Goal: Transaction & Acquisition: Book appointment/travel/reservation

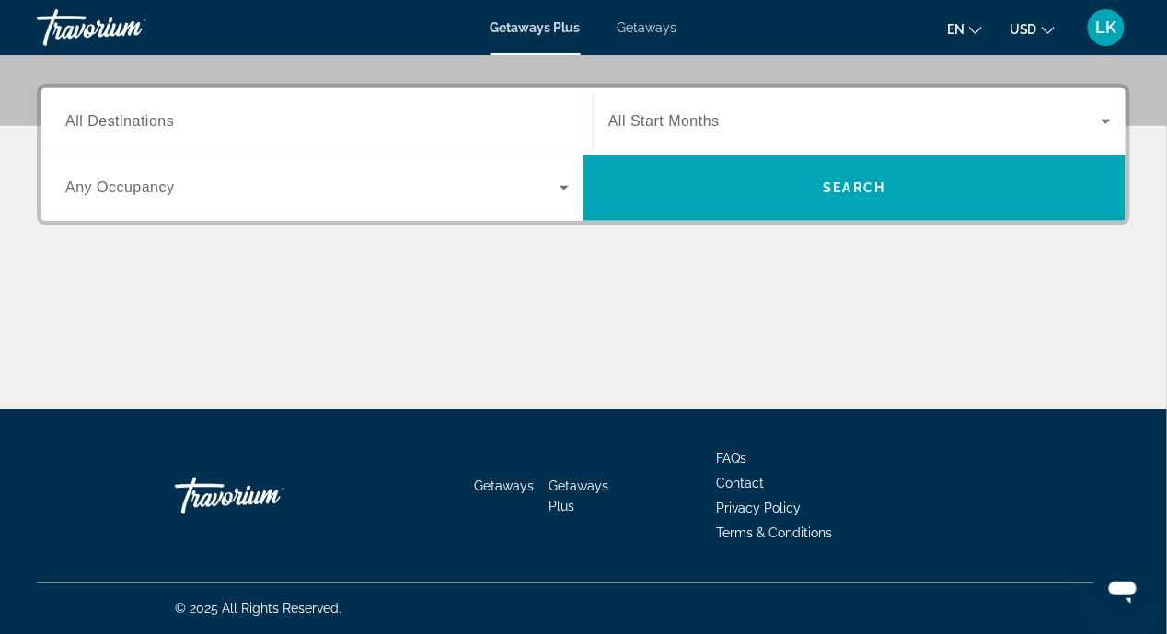
scroll to position [150, 0]
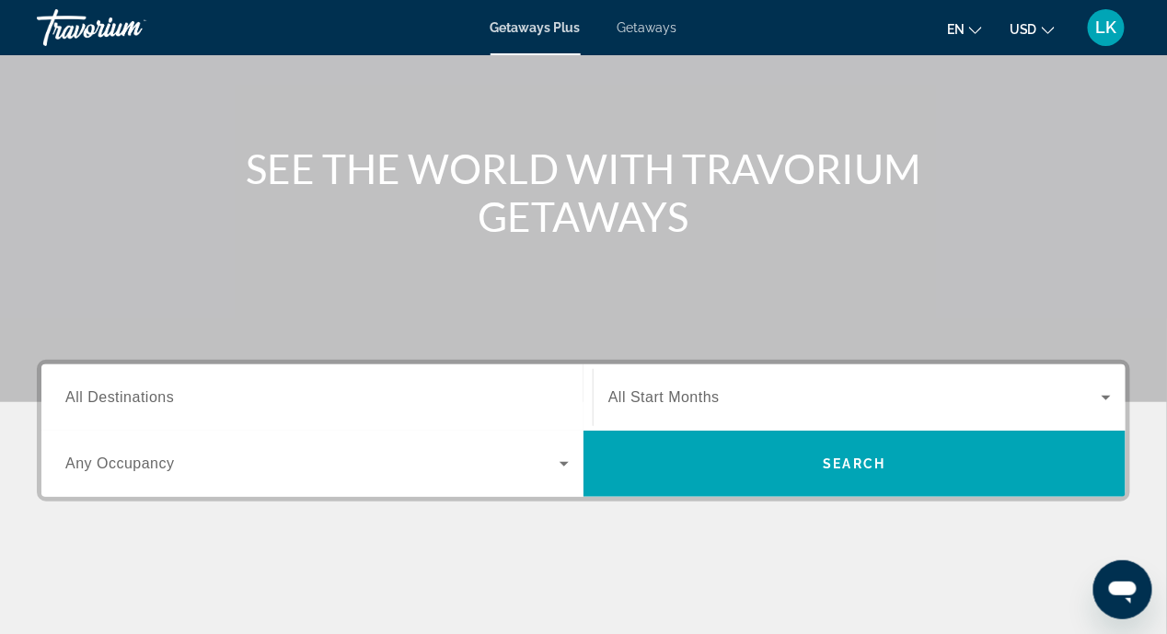
click at [194, 396] on input "Destination All Destinations" at bounding box center [316, 398] width 503 height 22
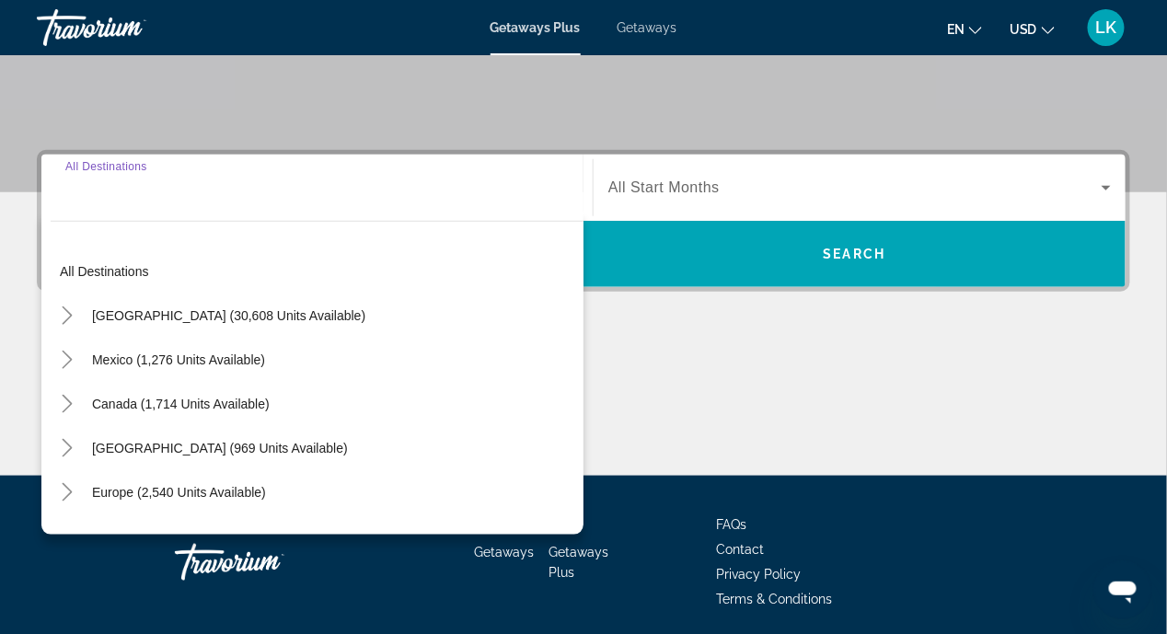
scroll to position [426, 0]
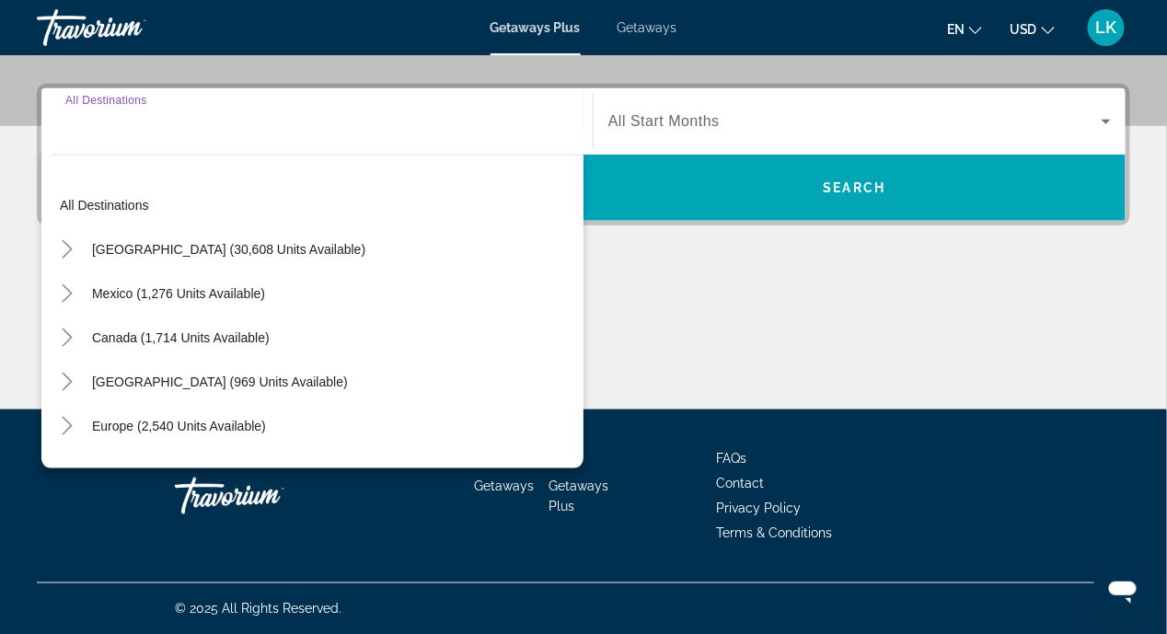
click at [734, 335] on div "Main content" at bounding box center [583, 341] width 1093 height 138
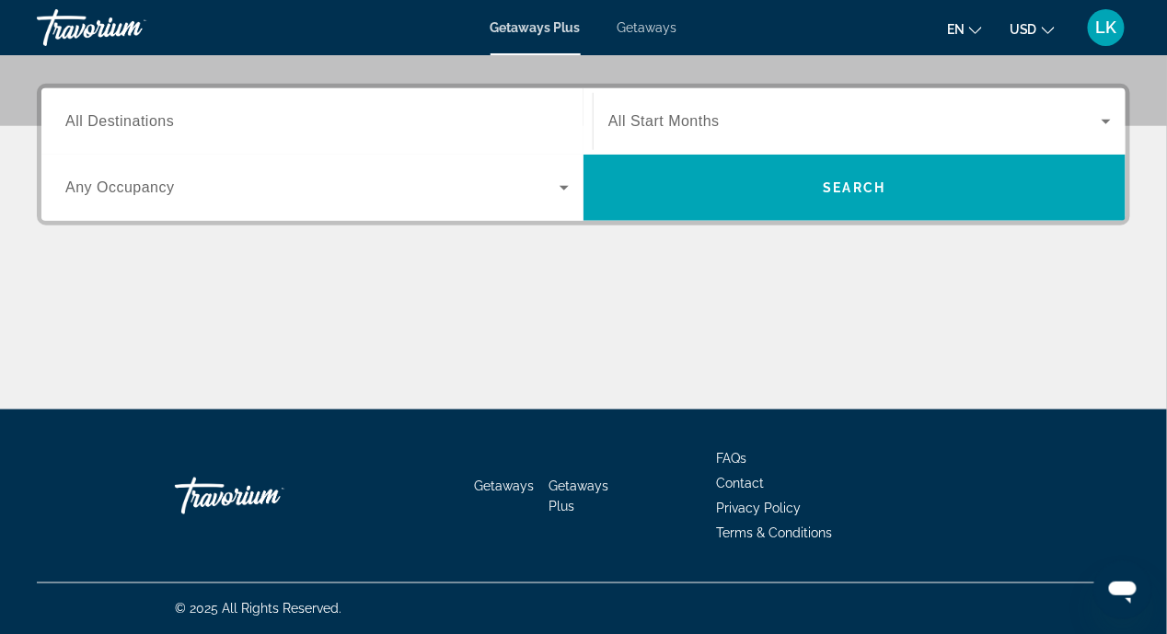
click at [187, 122] on input "Destination All Destinations" at bounding box center [316, 122] width 503 height 22
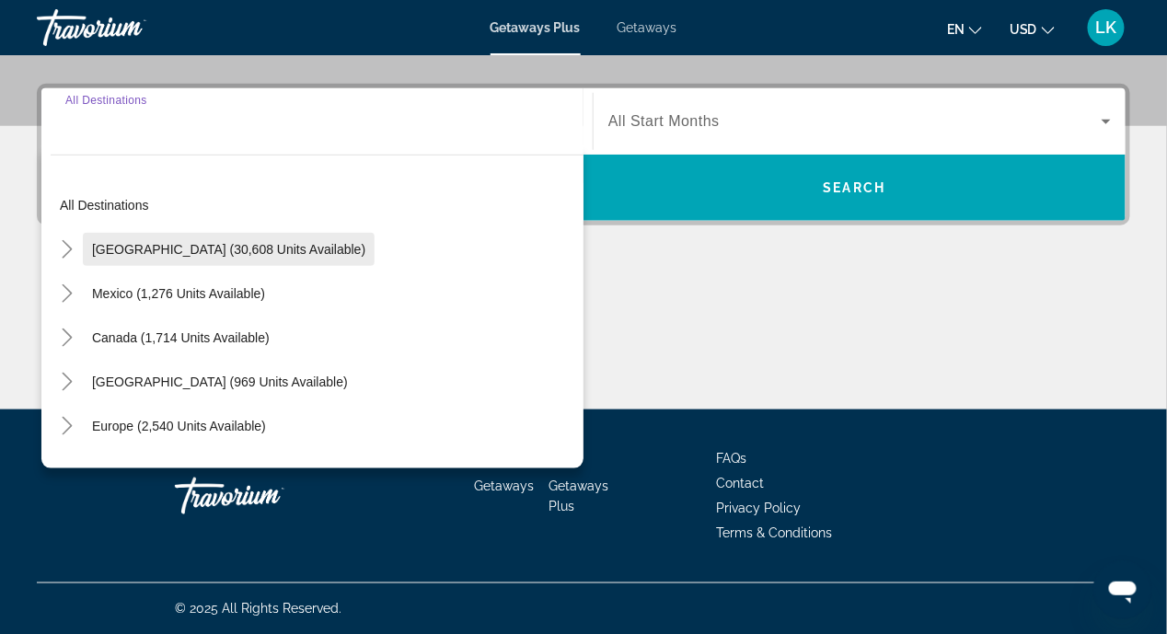
click at [187, 243] on span "United States (30,608 units available)" at bounding box center [228, 249] width 273 height 15
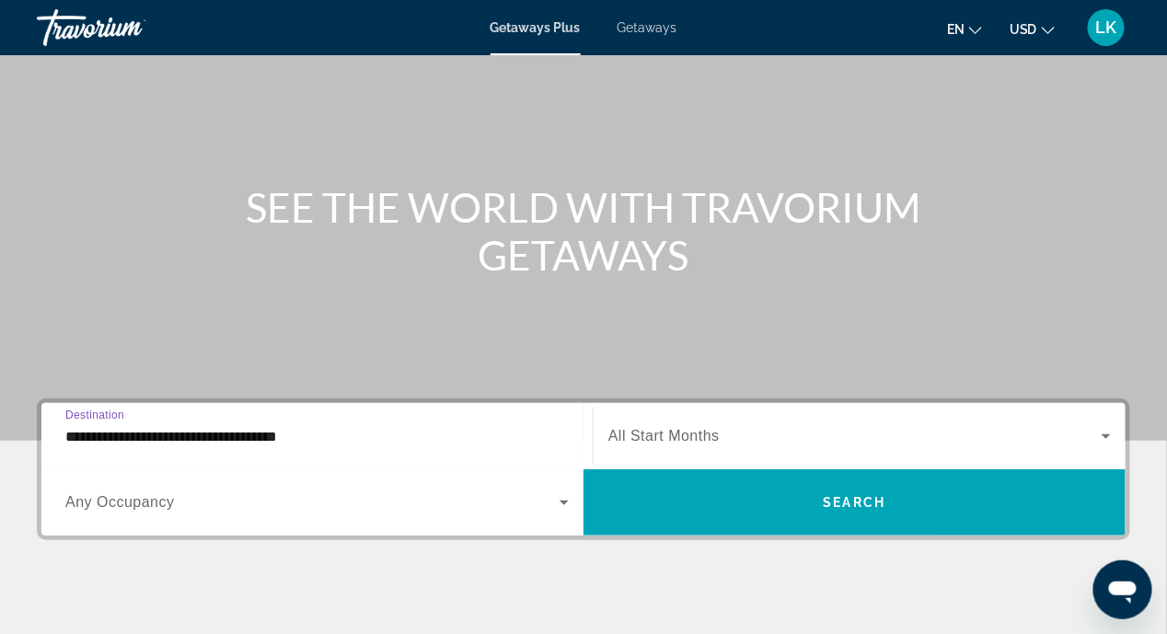
scroll to position [150, 0]
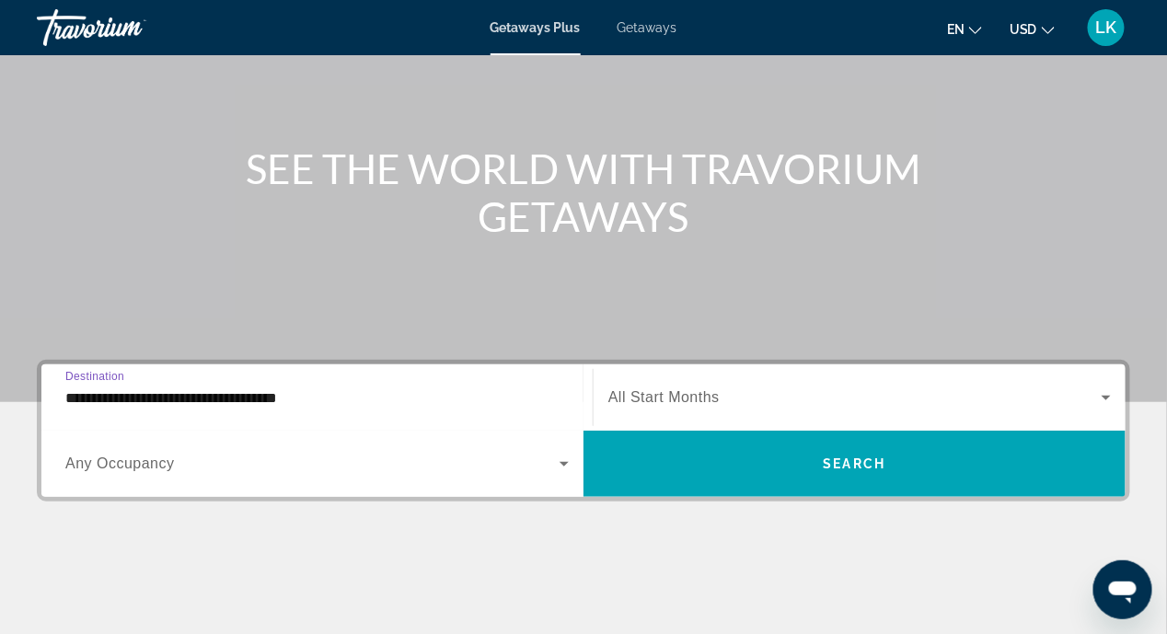
click at [483, 392] on input "**********" at bounding box center [316, 398] width 503 height 22
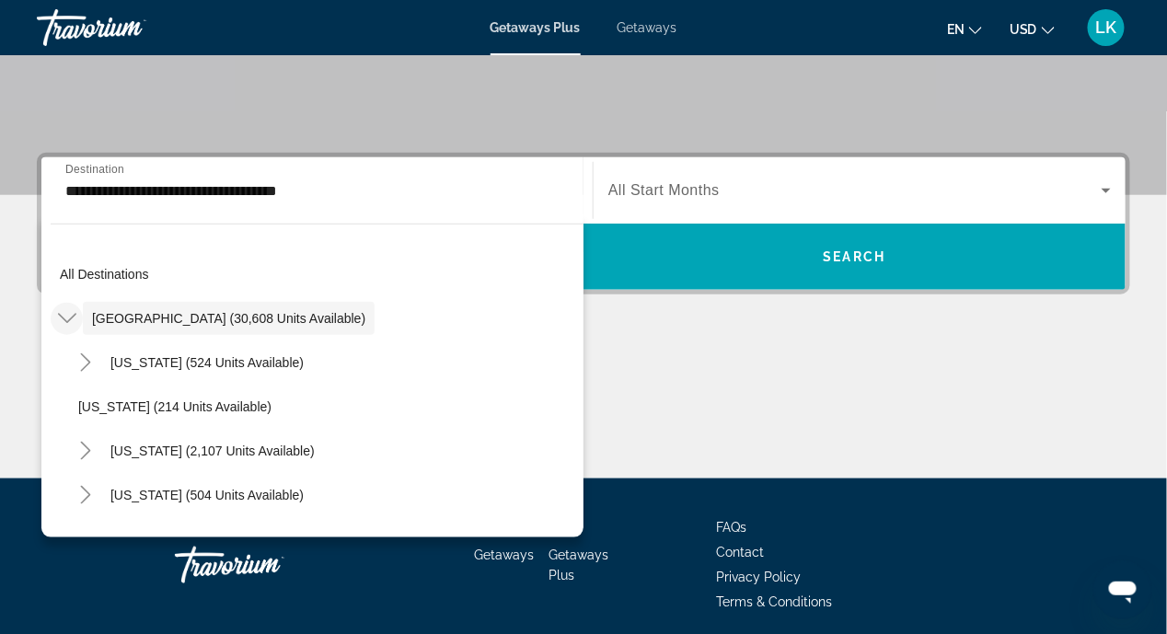
click at [65, 315] on icon "Toggle United States (30,608 units available)" at bounding box center [67, 318] width 18 height 18
click at [654, 434] on div "Main content" at bounding box center [583, 410] width 1093 height 138
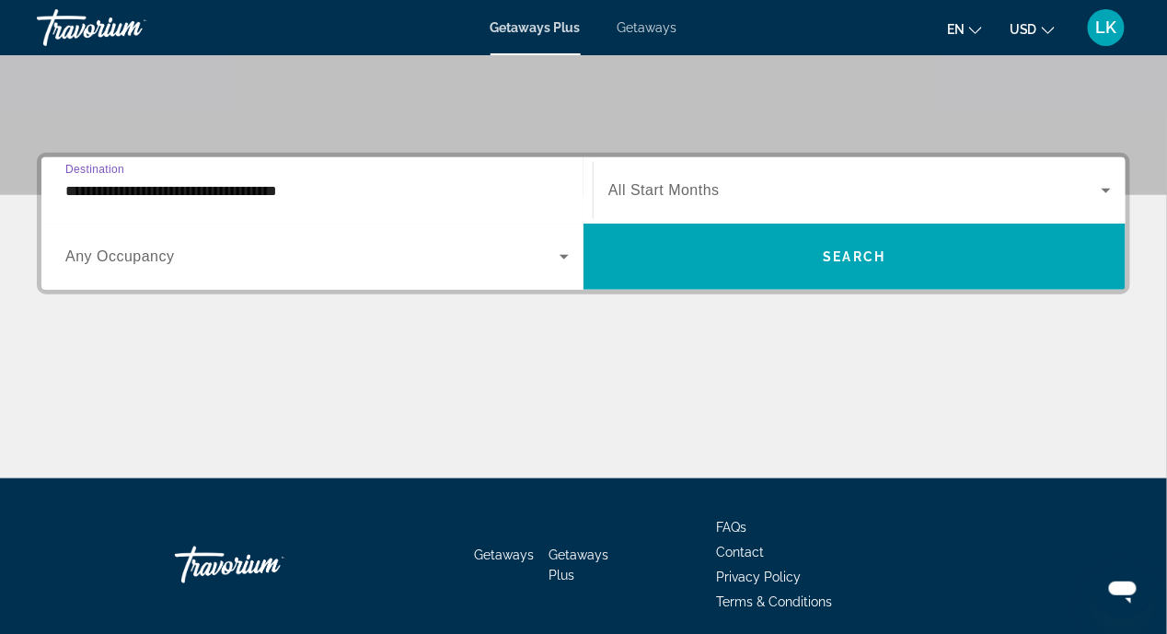
click at [329, 188] on input "**********" at bounding box center [316, 191] width 503 height 22
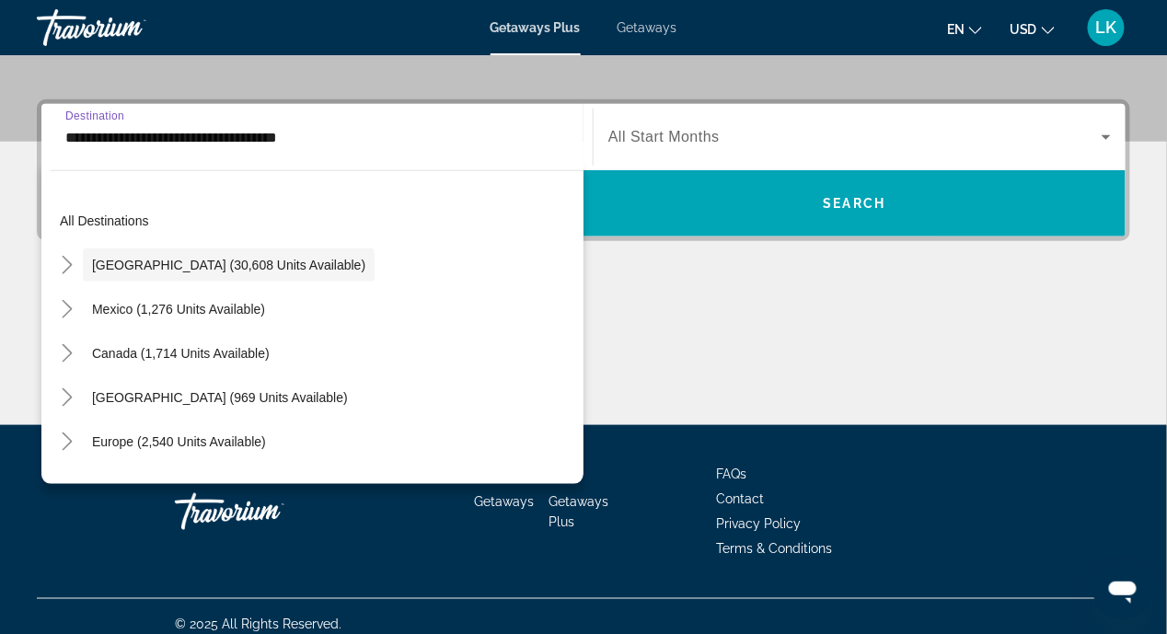
scroll to position [426, 0]
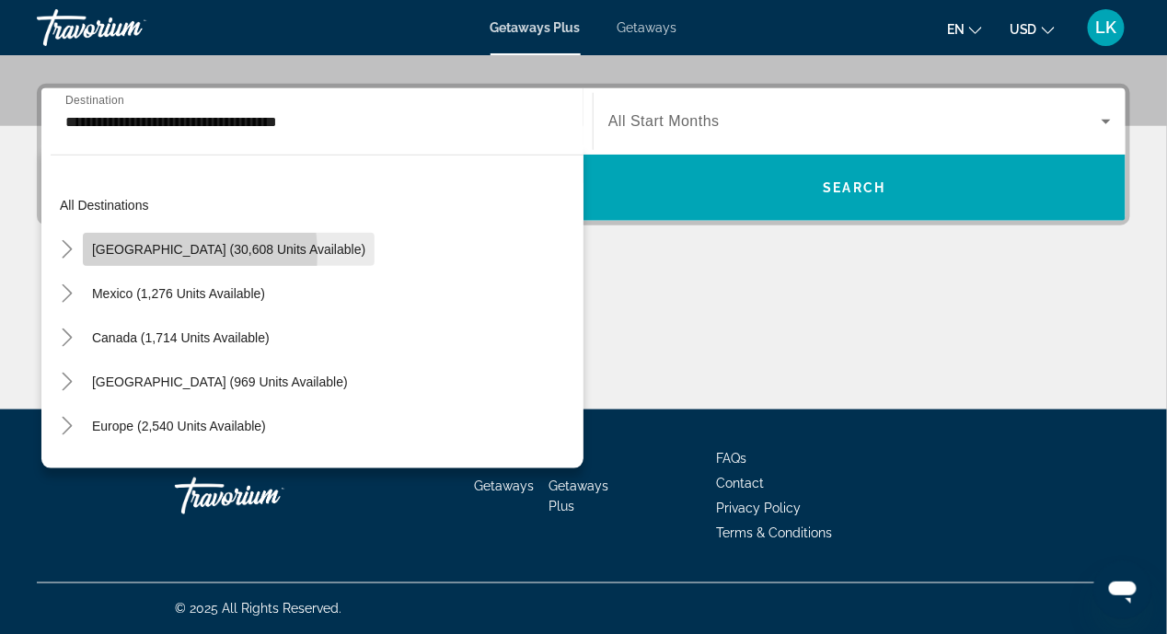
click at [145, 253] on span "United States (30,608 units available)" at bounding box center [228, 249] width 273 height 15
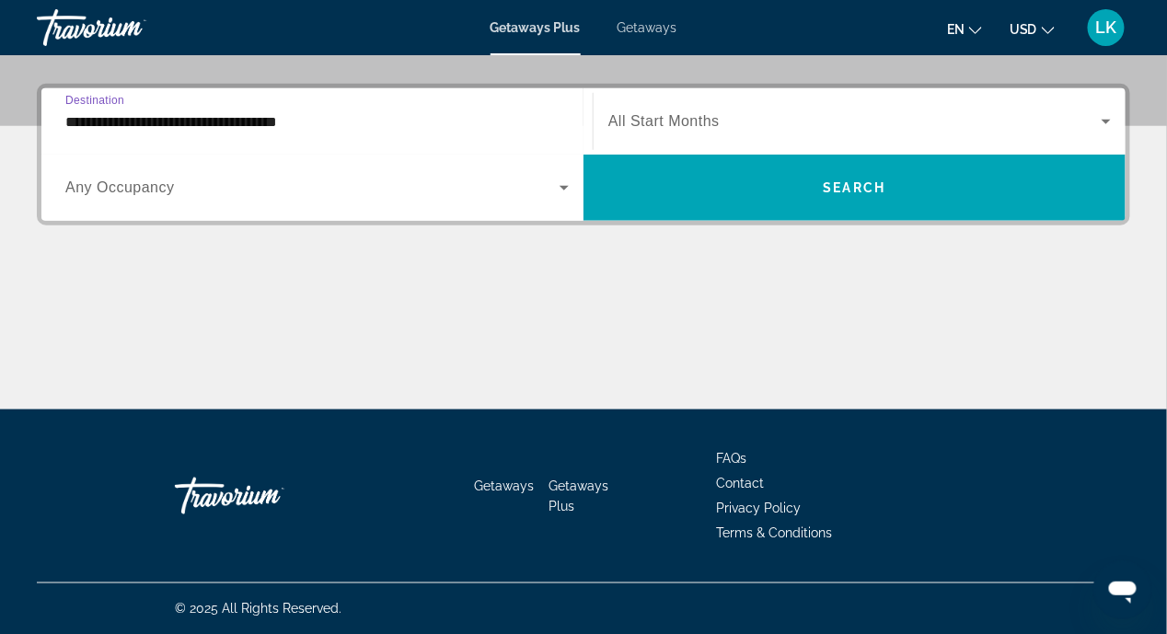
click at [151, 113] on input "**********" at bounding box center [316, 122] width 503 height 22
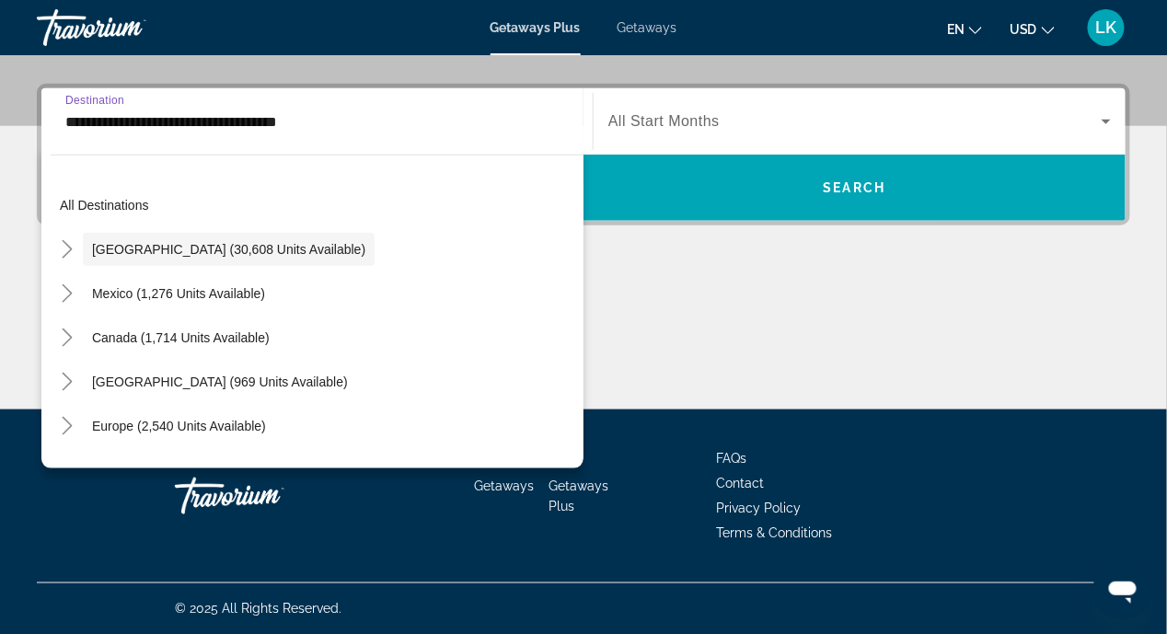
scroll to position [357, 0]
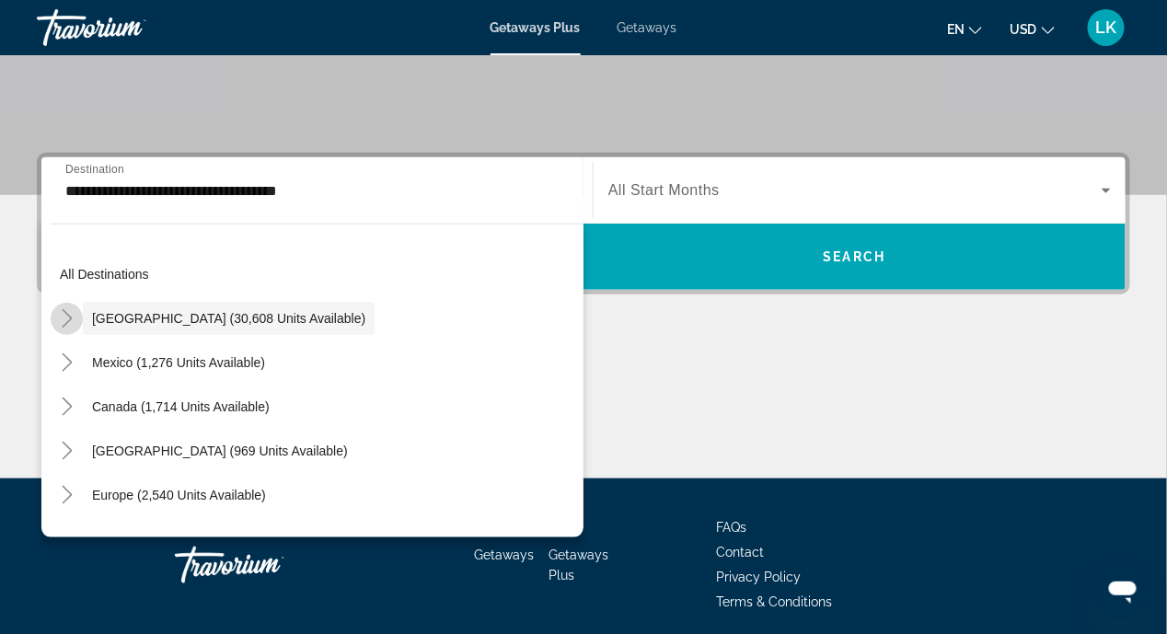
click at [62, 318] on icon "Toggle United States (30,608 units available)" at bounding box center [67, 318] width 18 height 18
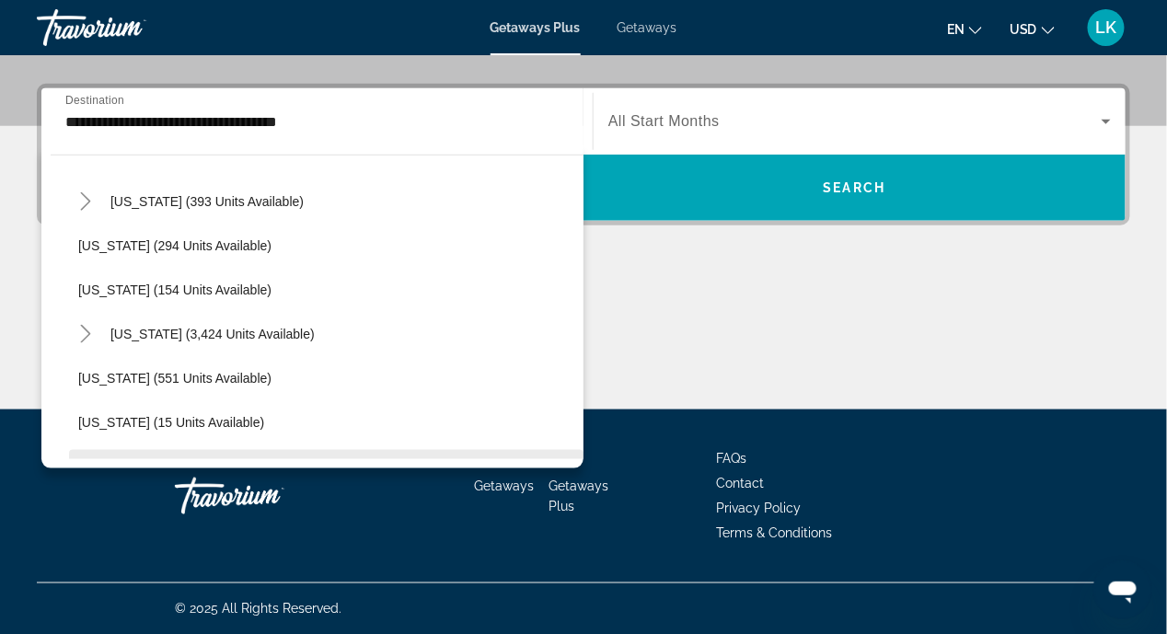
scroll to position [1380, 0]
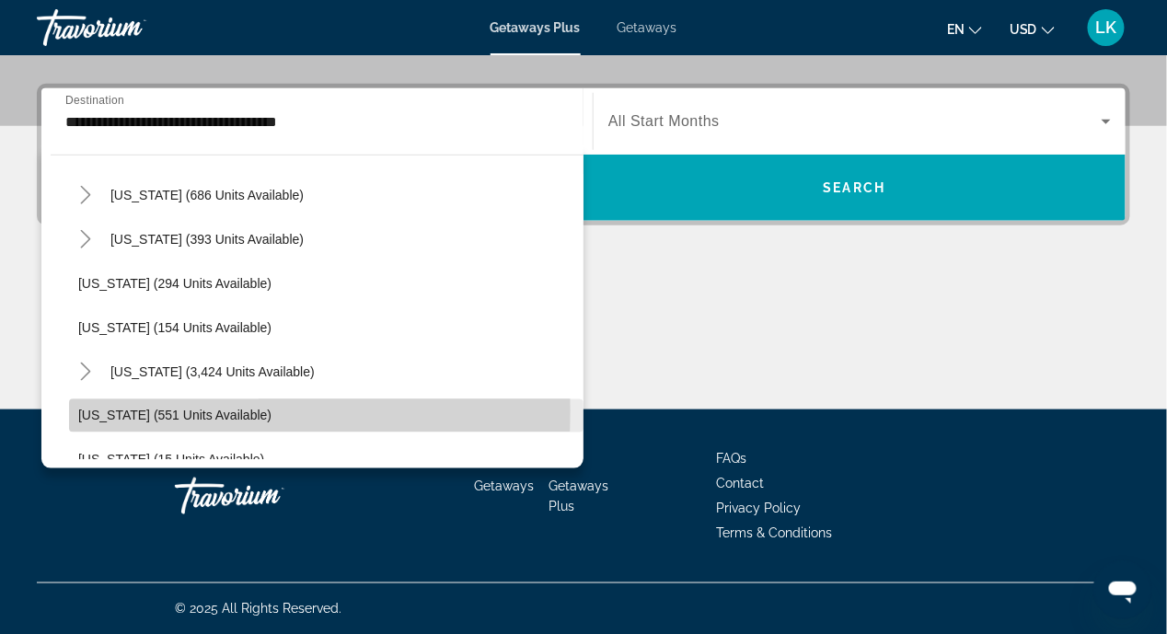
click at [180, 410] on span "Washington (551 units available)" at bounding box center [174, 416] width 193 height 15
type input "**********"
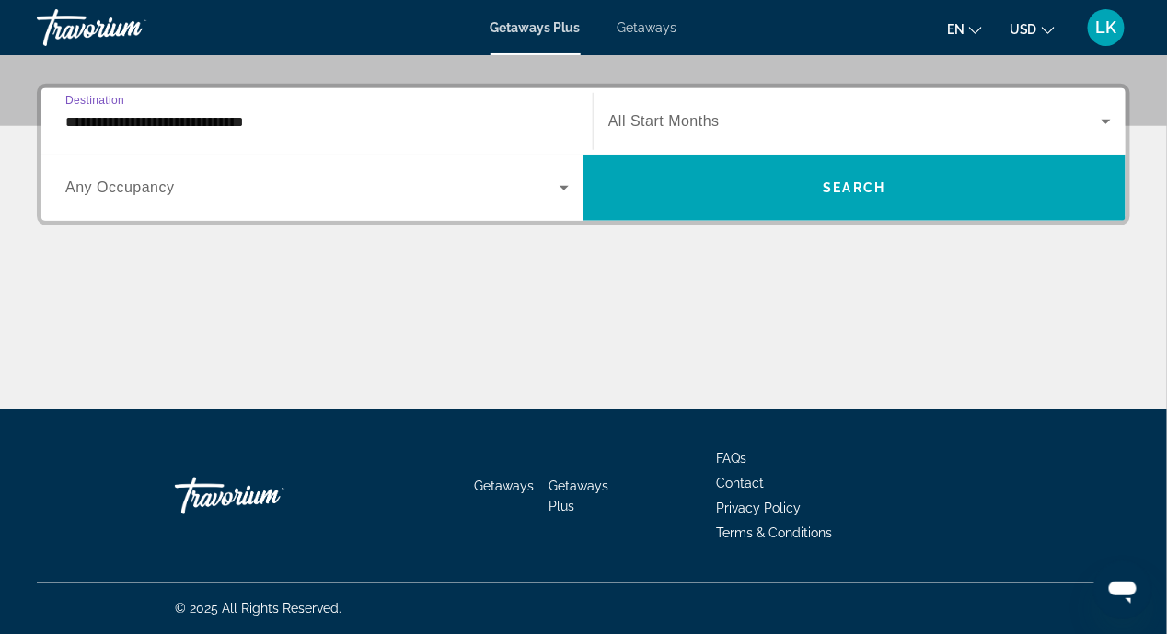
click at [1110, 120] on icon "Search widget" at bounding box center [1106, 122] width 9 height 5
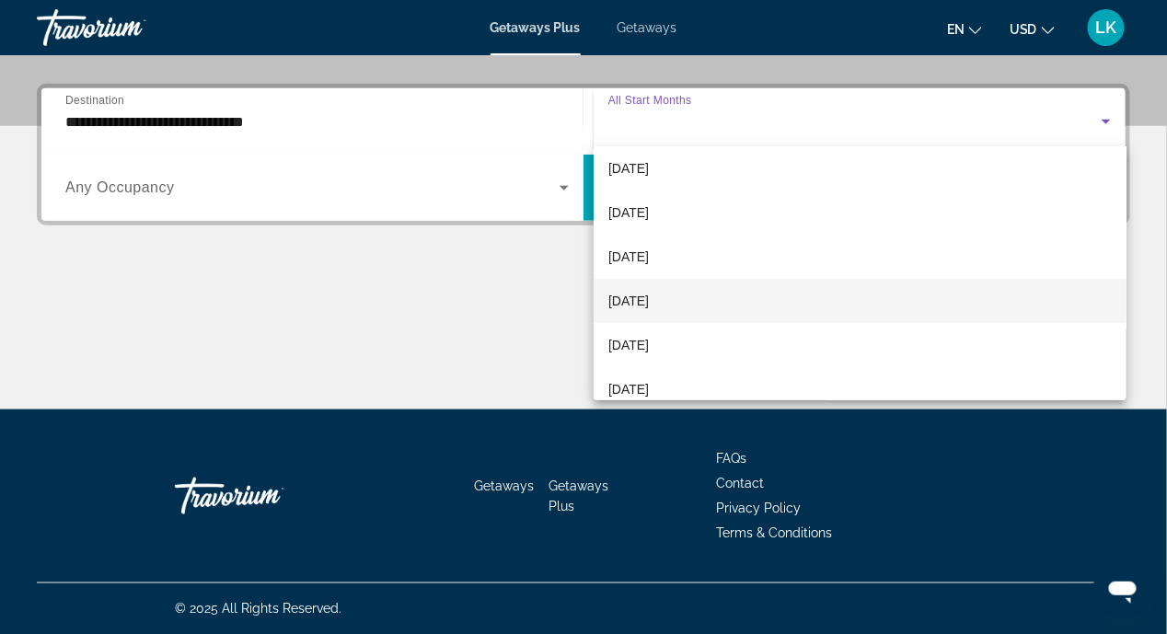
scroll to position [92, 0]
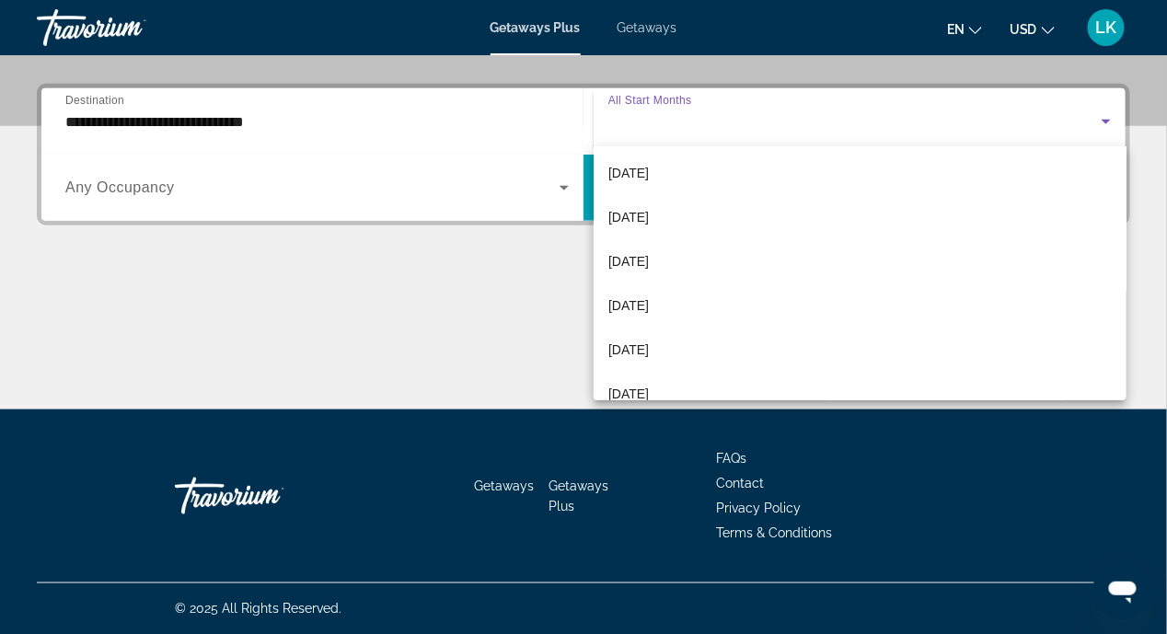
click at [329, 299] on div at bounding box center [583, 317] width 1167 height 634
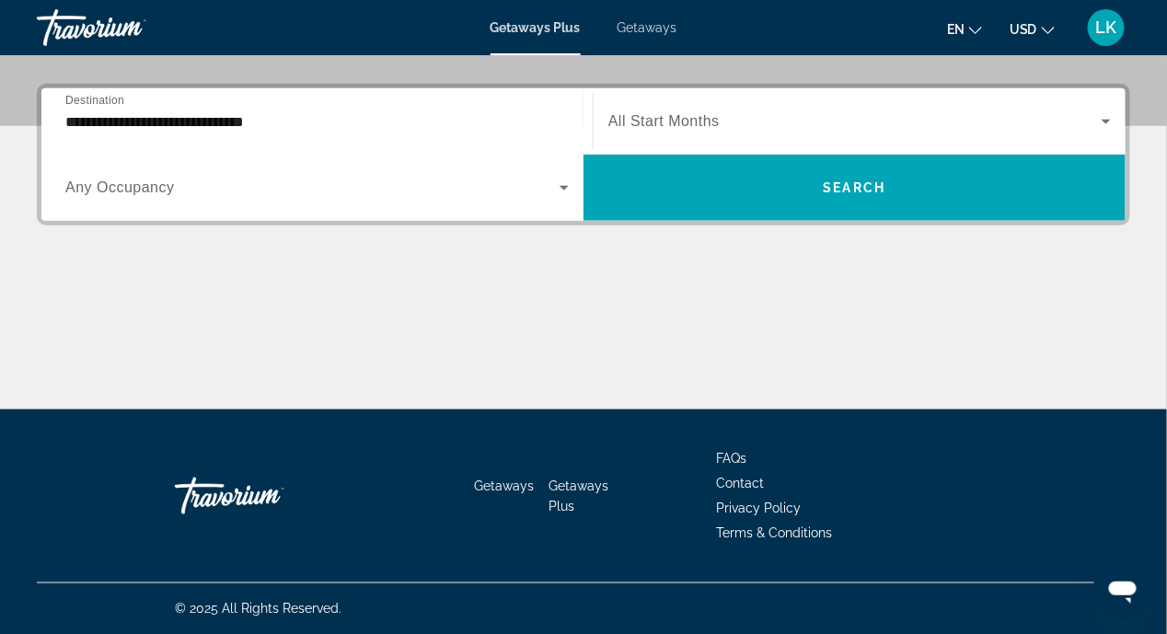
click at [336, 122] on input "**********" at bounding box center [316, 122] width 503 height 22
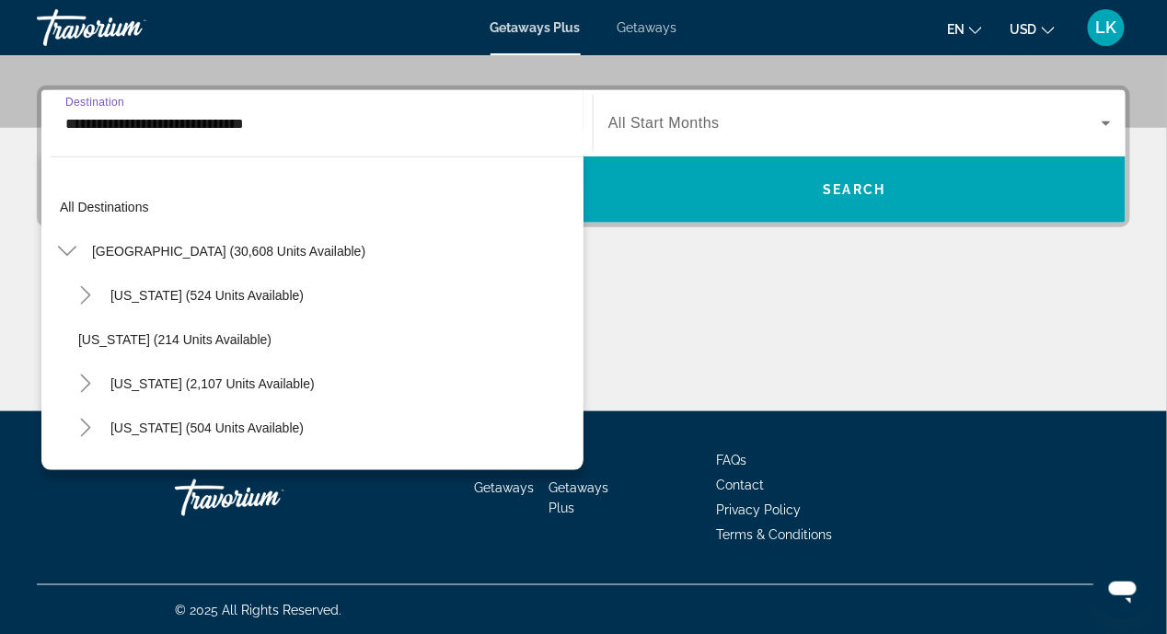
scroll to position [1478, 0]
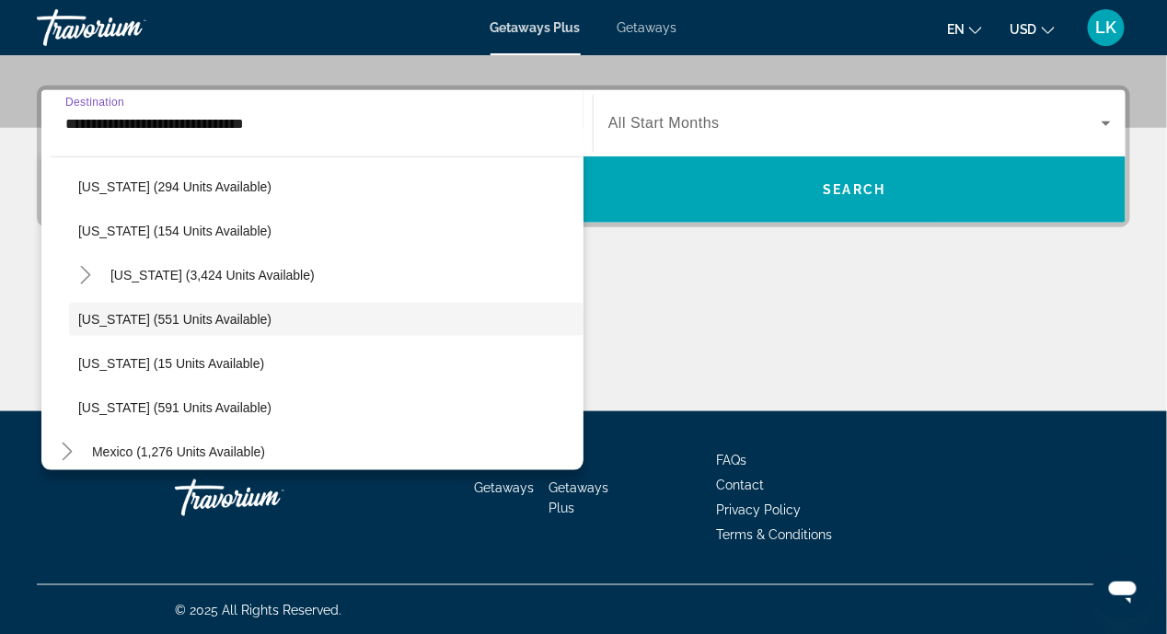
click at [776, 337] on div "Main content" at bounding box center [583, 342] width 1093 height 138
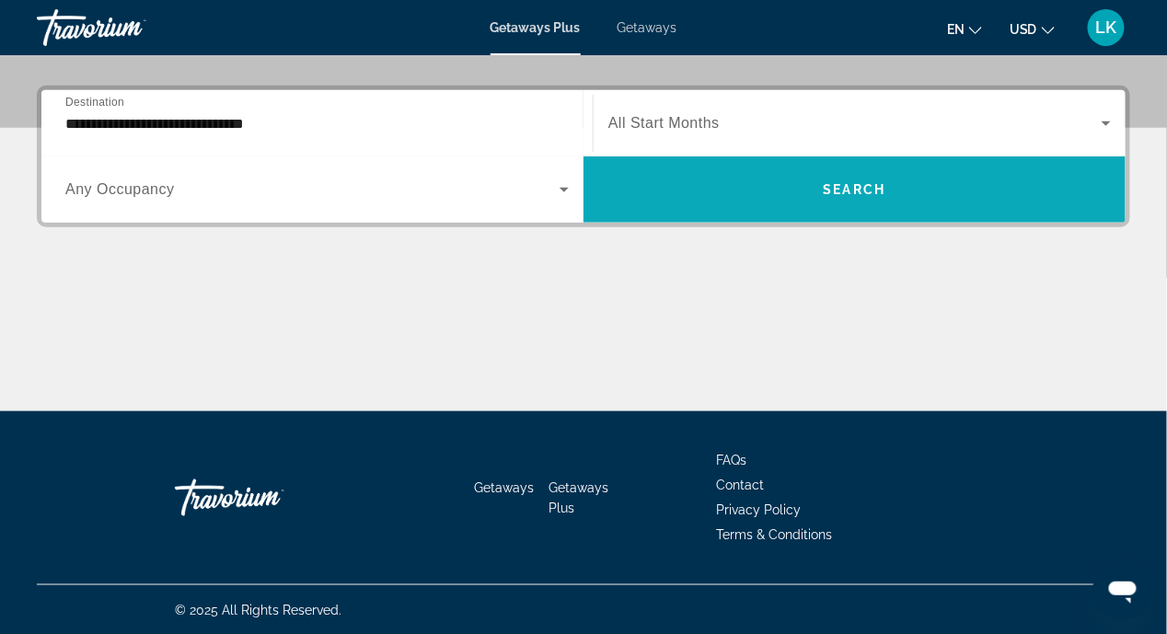
click at [828, 202] on span "Search widget" at bounding box center [855, 190] width 542 height 44
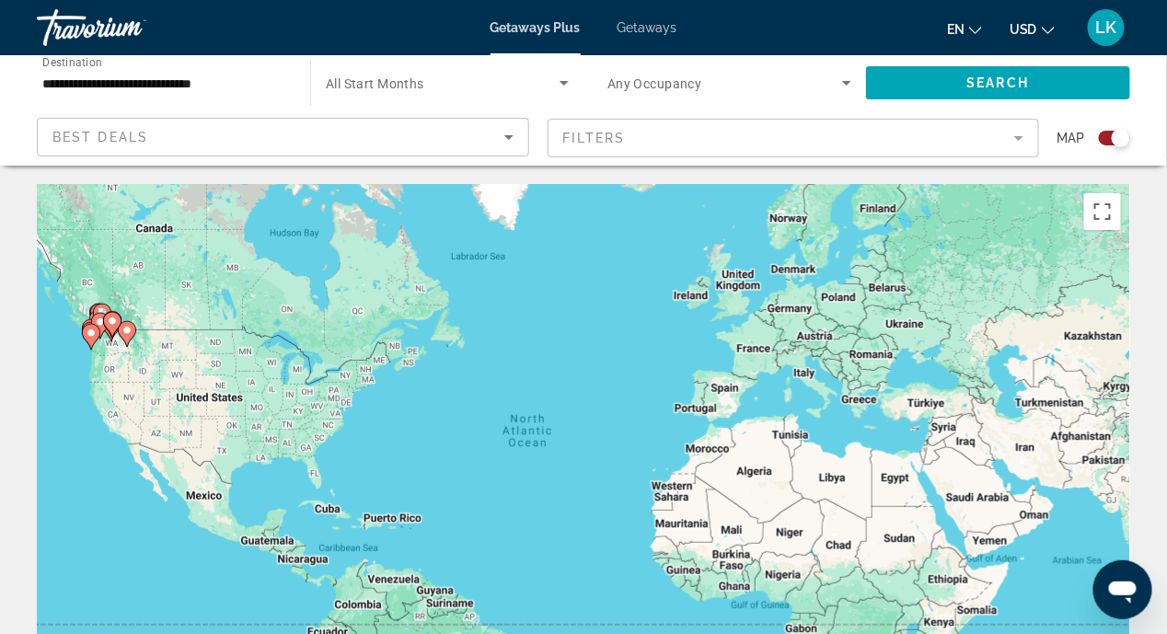
click at [511, 135] on icon "Sort by" at bounding box center [508, 137] width 9 height 5
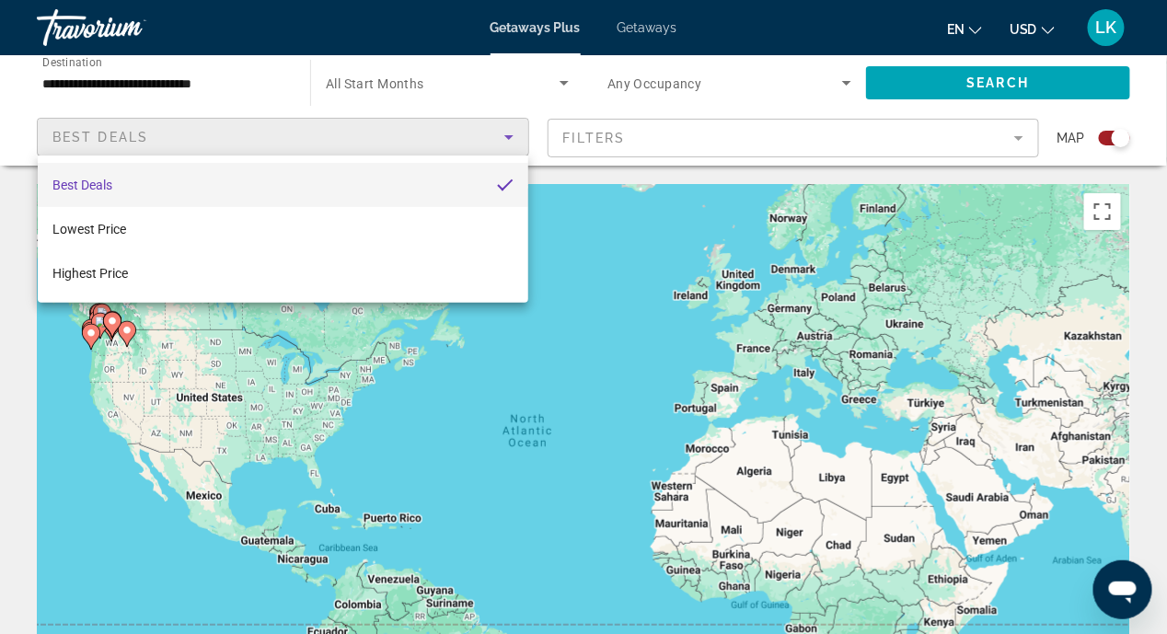
click at [540, 365] on div at bounding box center [583, 317] width 1167 height 634
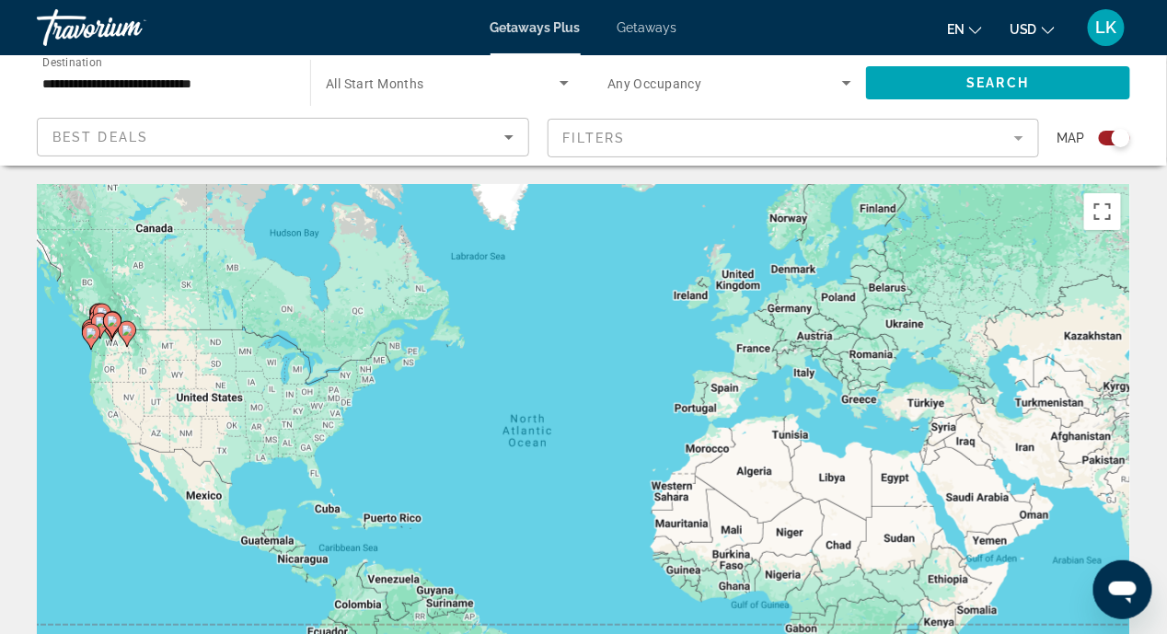
click at [507, 134] on icon "Sort by" at bounding box center [509, 137] width 22 height 22
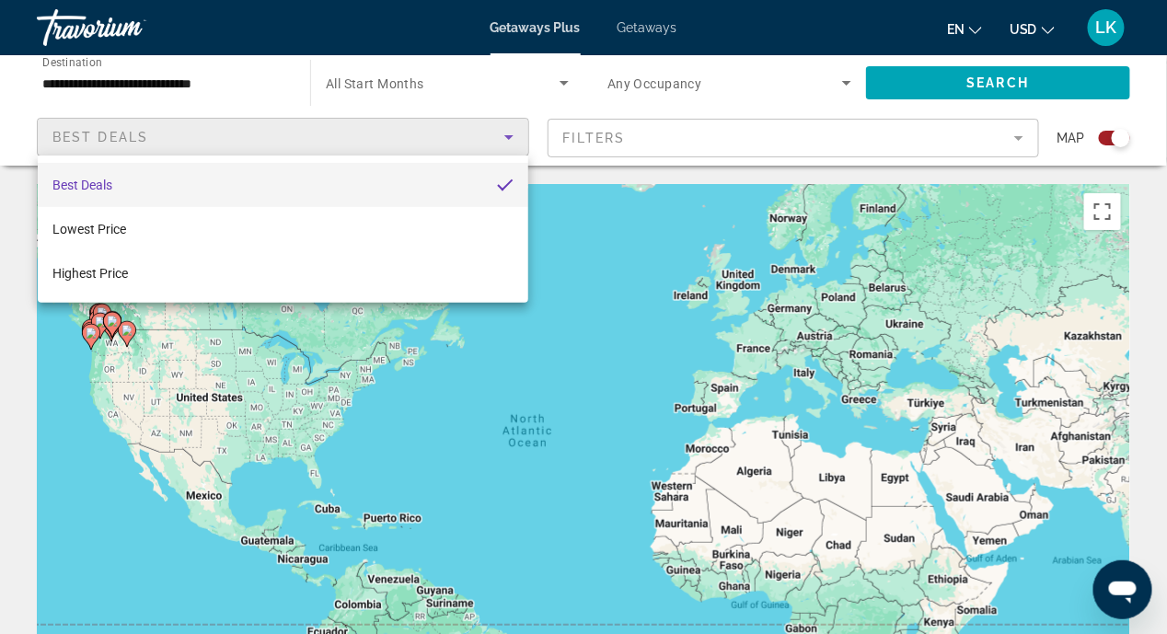
click at [630, 352] on div at bounding box center [583, 317] width 1167 height 634
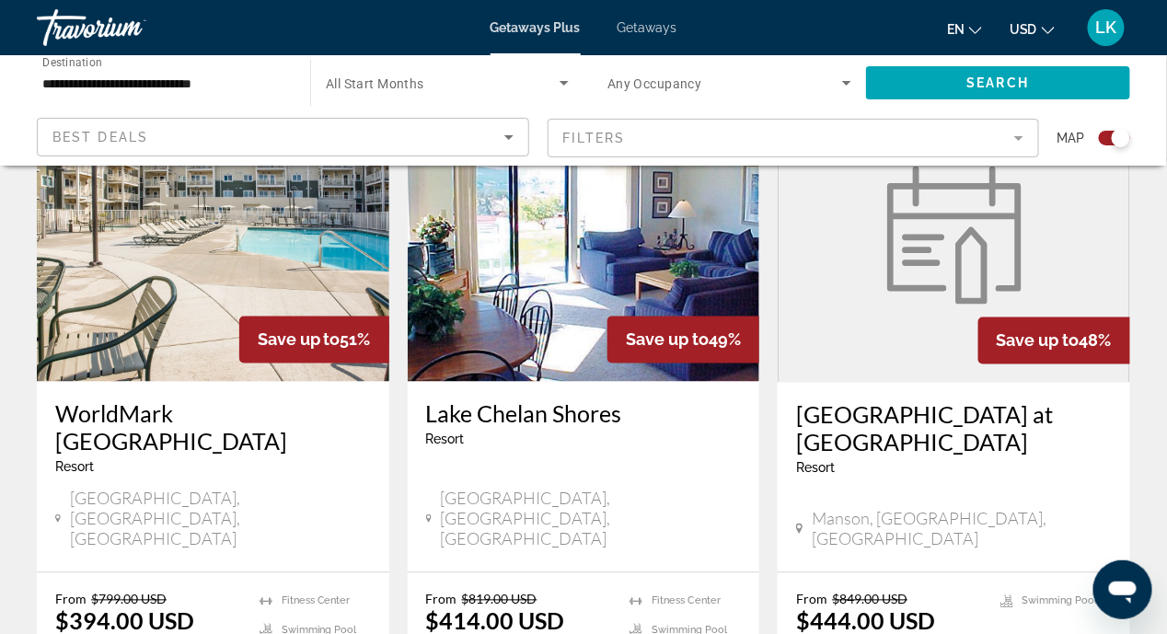
scroll to position [620, 0]
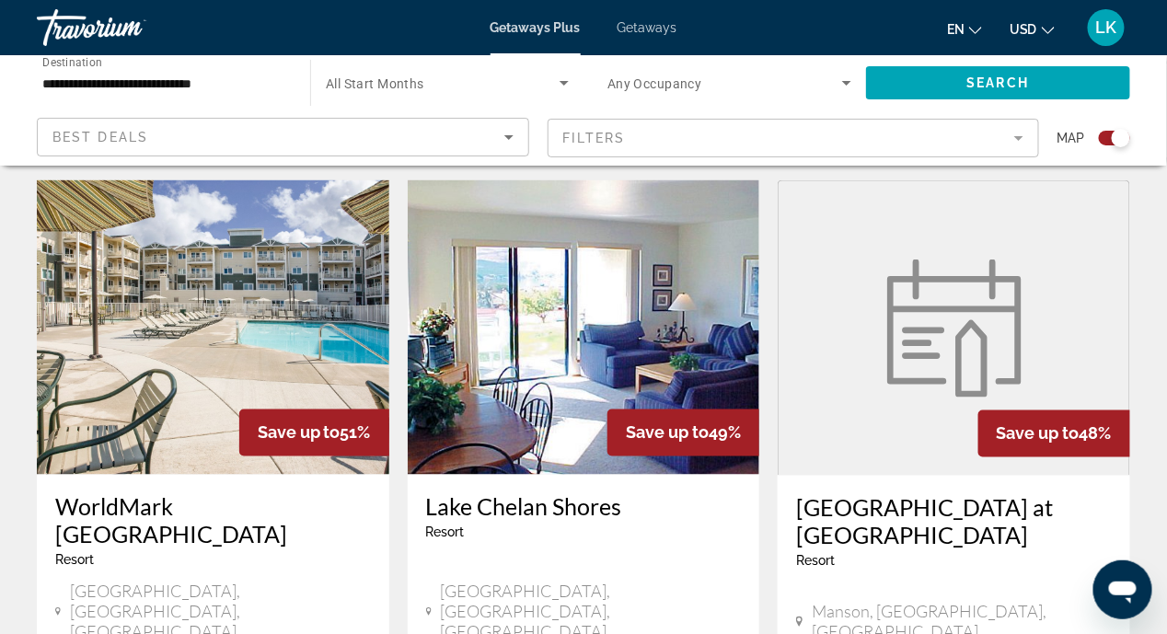
click at [191, 295] on img "Main content" at bounding box center [213, 327] width 353 height 295
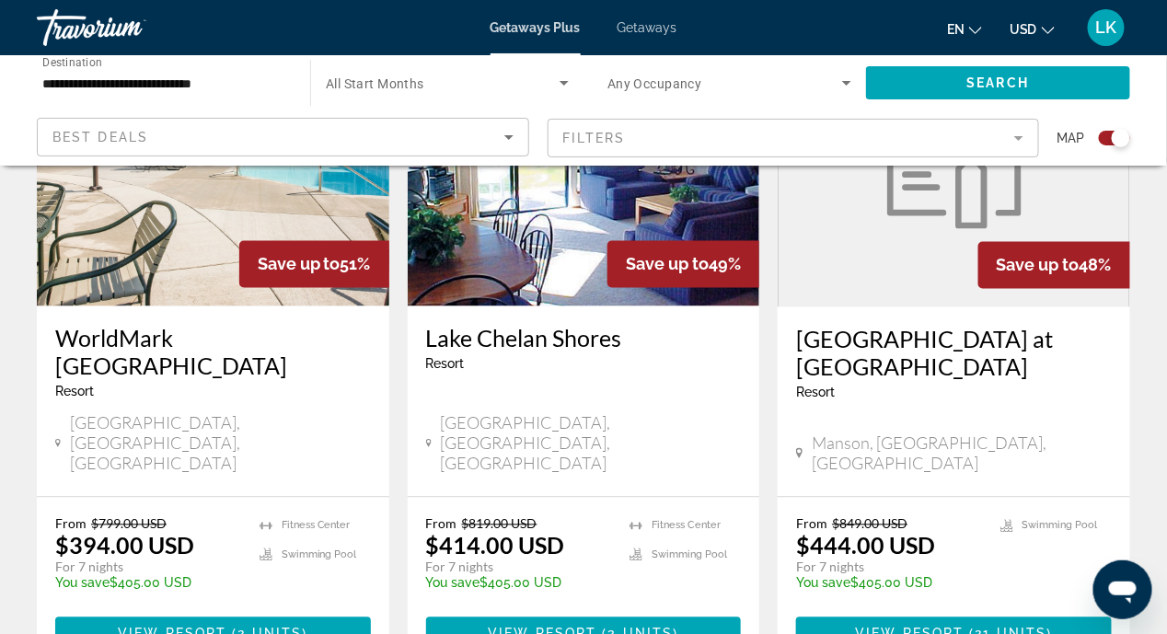
scroll to position [828, 0]
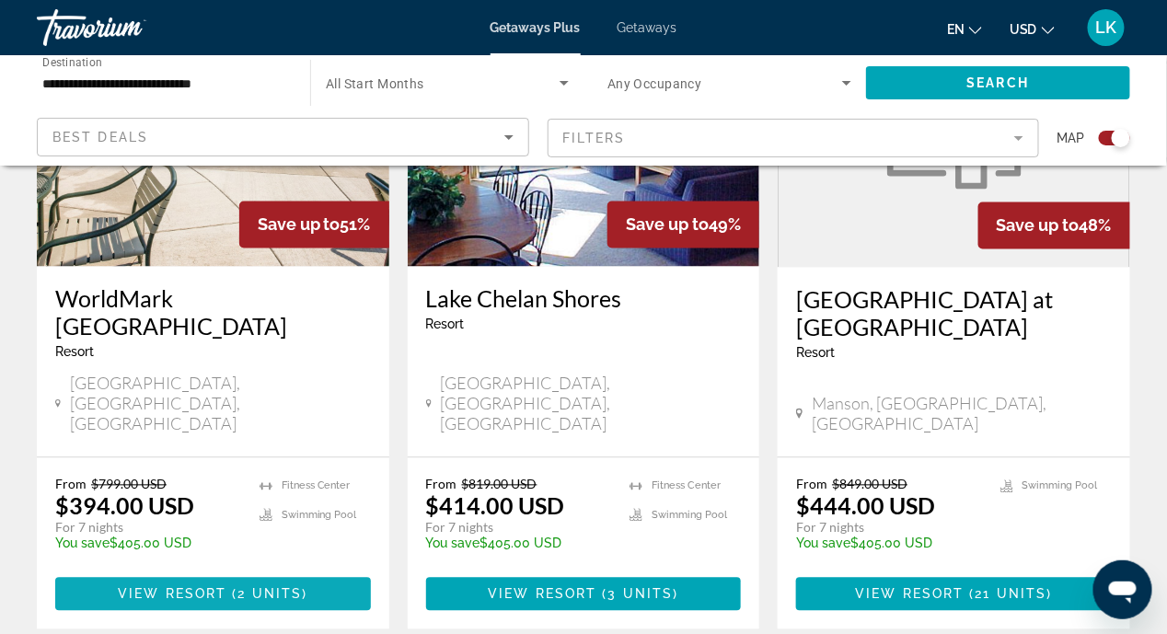
click at [205, 587] on span "View Resort" at bounding box center [172, 594] width 109 height 15
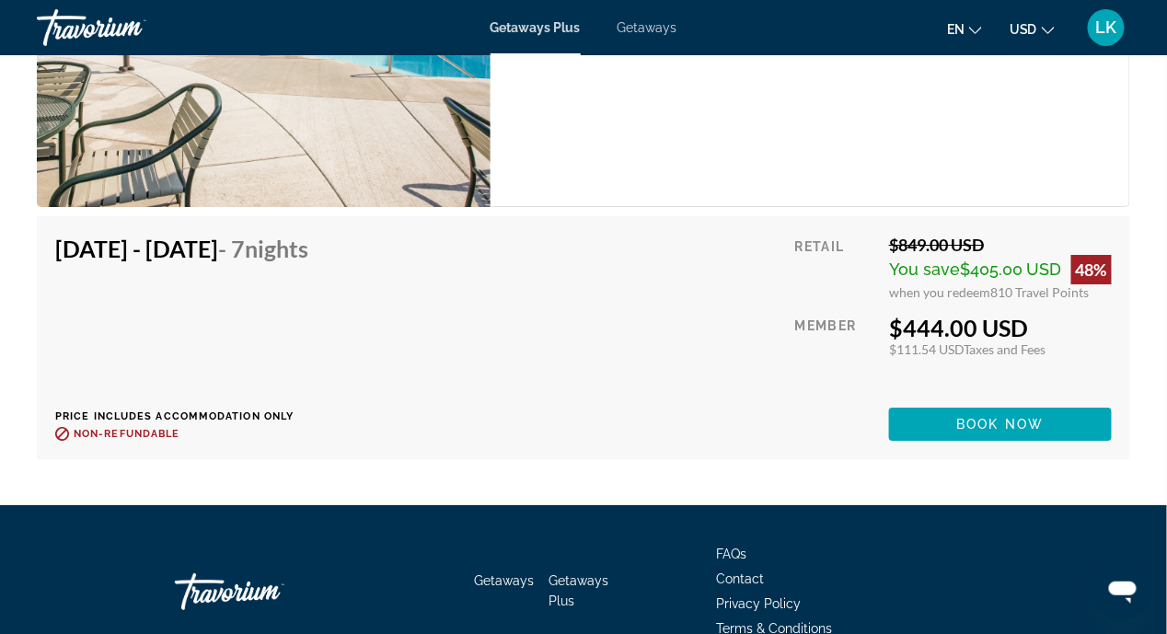
scroll to position [3681, 0]
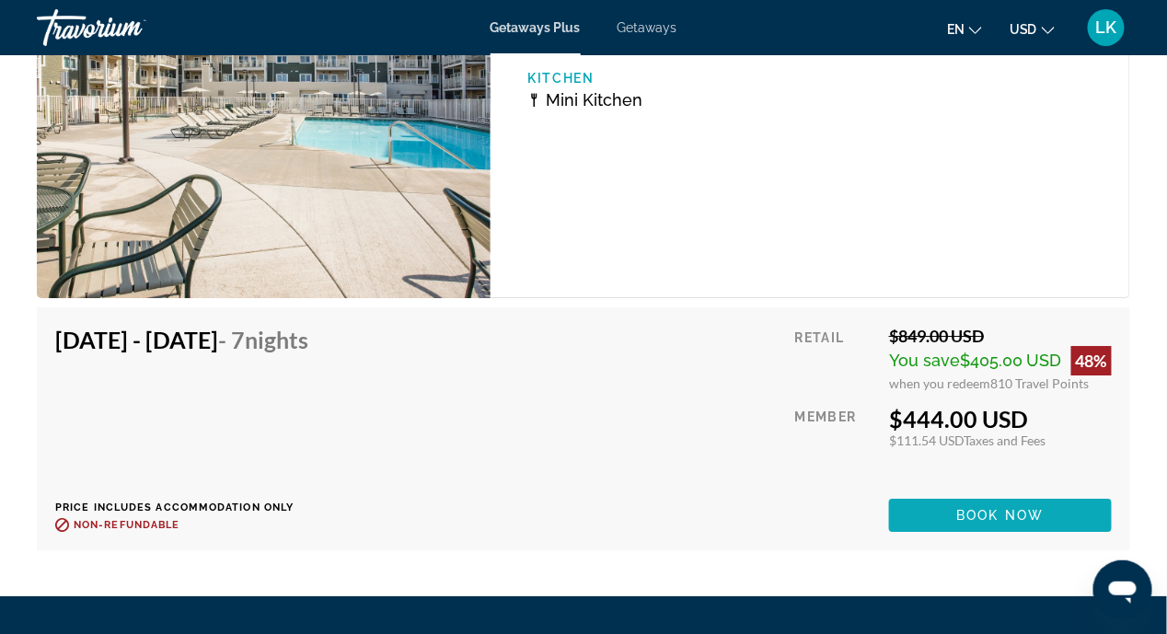
click at [1001, 515] on span "Book now" at bounding box center [1000, 515] width 87 height 15
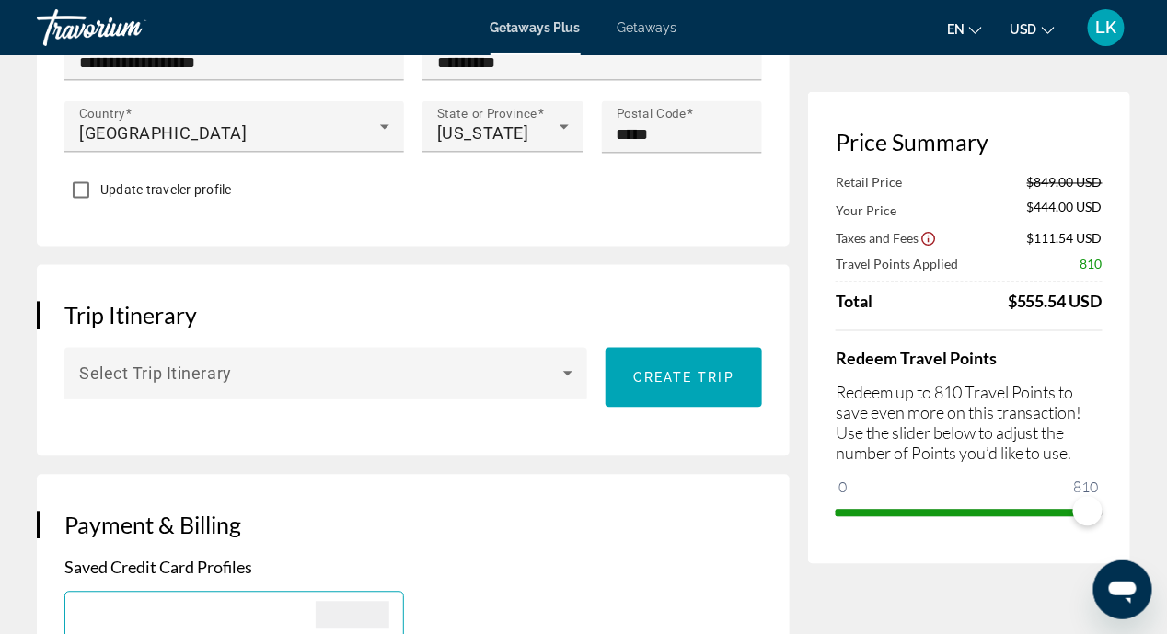
scroll to position [1012, 0]
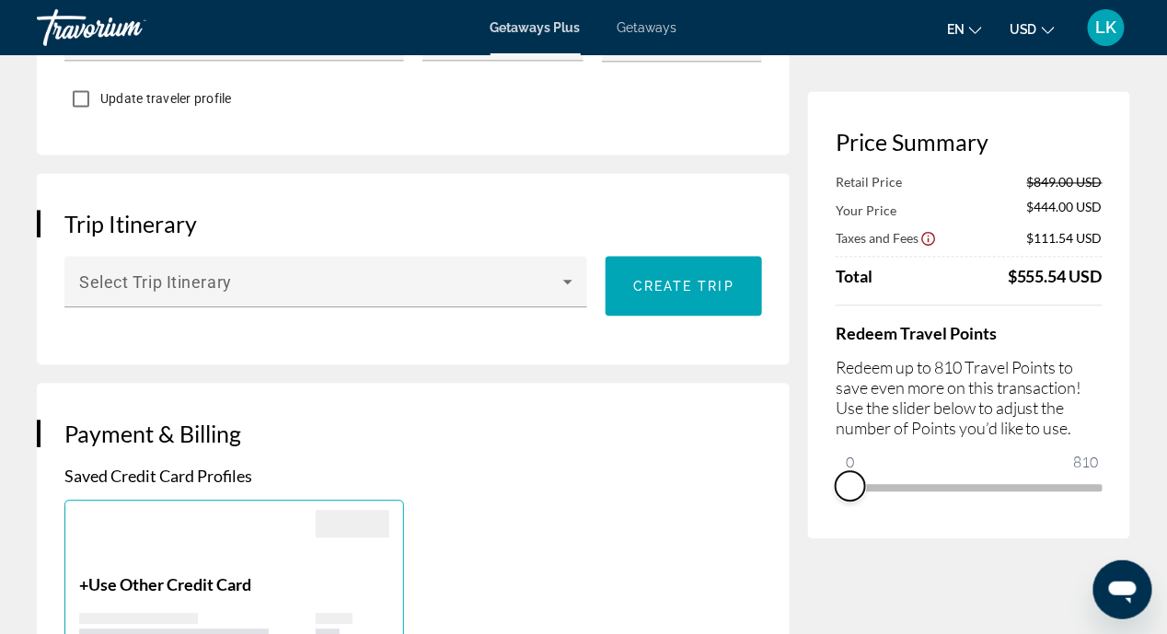
drag, startPoint x: 1093, startPoint y: 510, endPoint x: 835, endPoint y: 520, distance: 258.8
click at [835, 520] on div "Price Summary Retail Price $849.00 USD Your Price $444.00 USD Taxes and Fees $1…" at bounding box center [969, 315] width 322 height 447
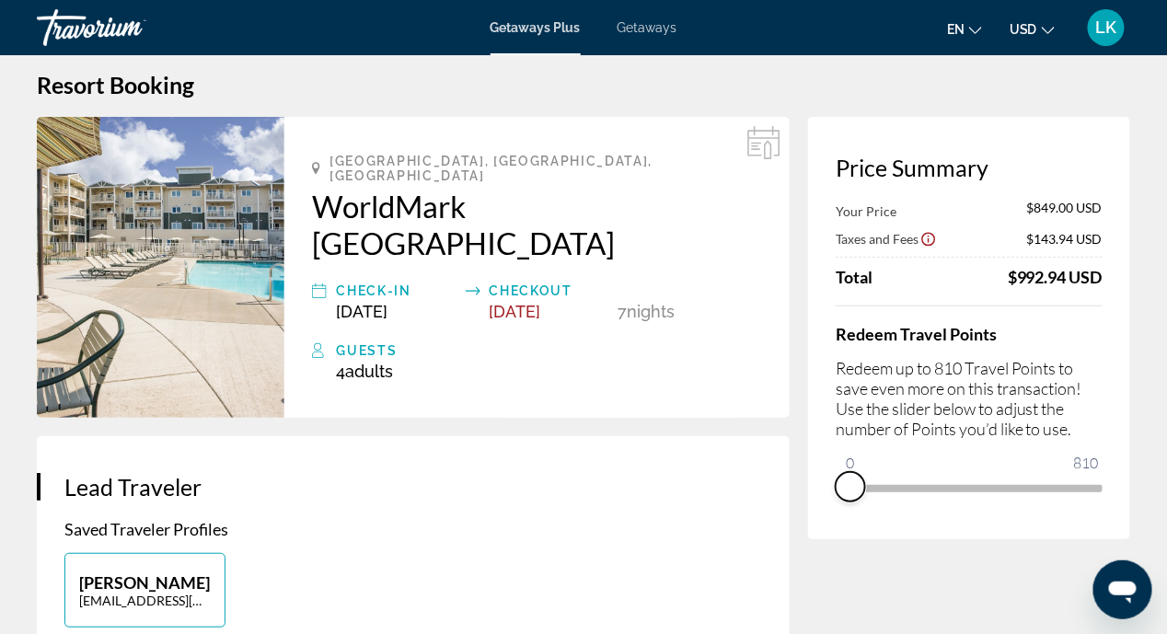
scroll to position [0, 0]
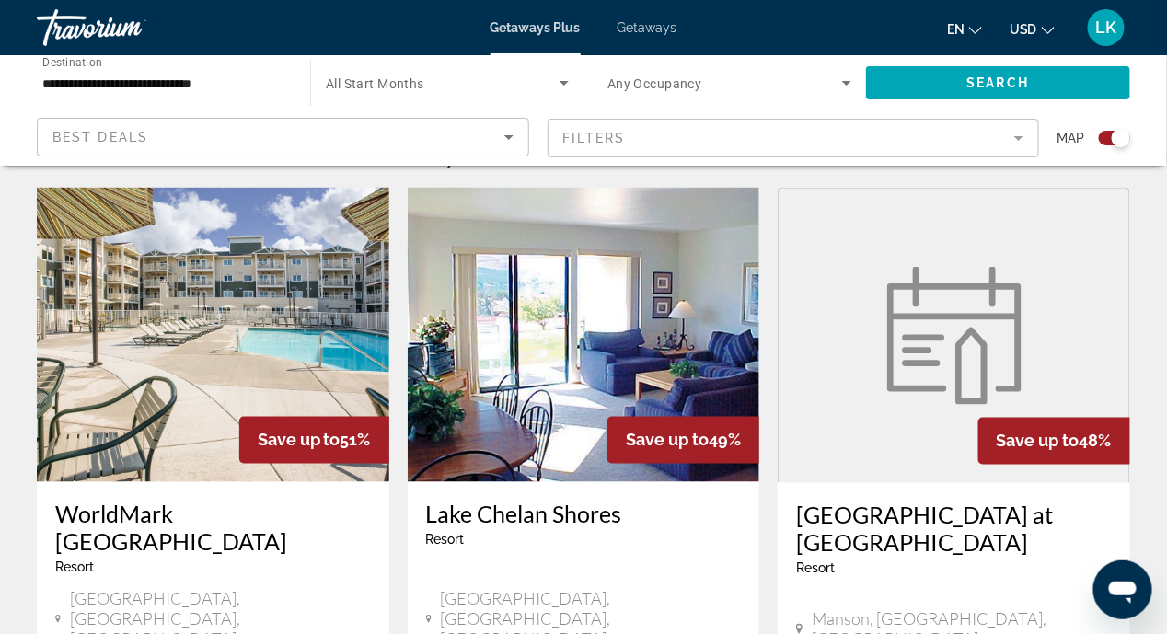
scroll to position [735, 0]
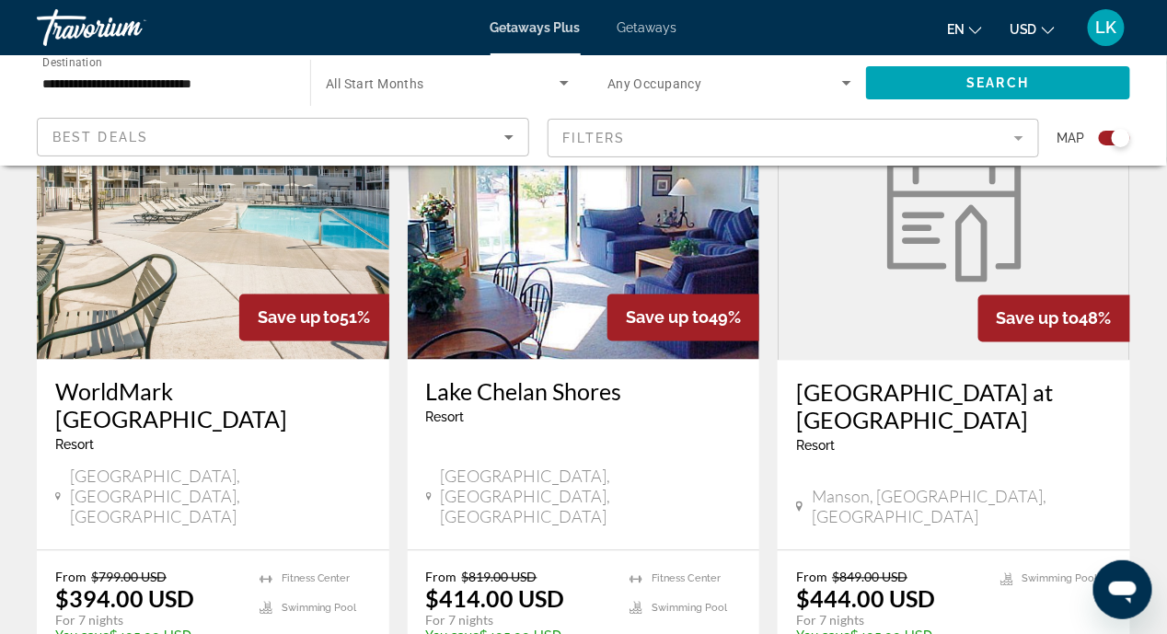
click at [983, 252] on img "Main content" at bounding box center [954, 214] width 156 height 138
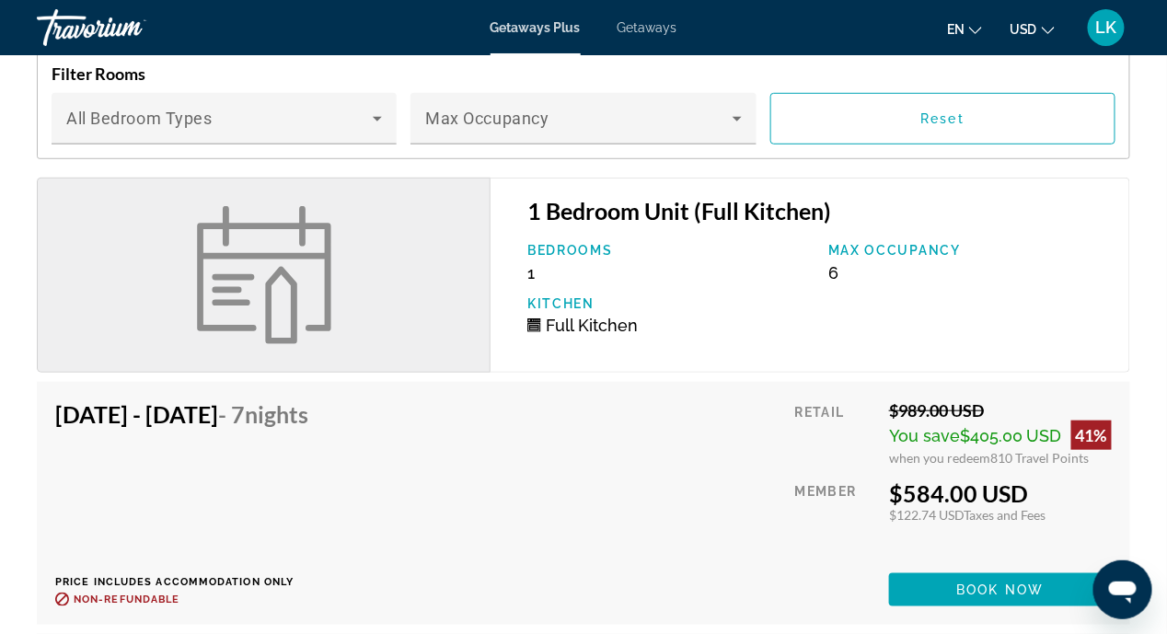
scroll to position [2484, 0]
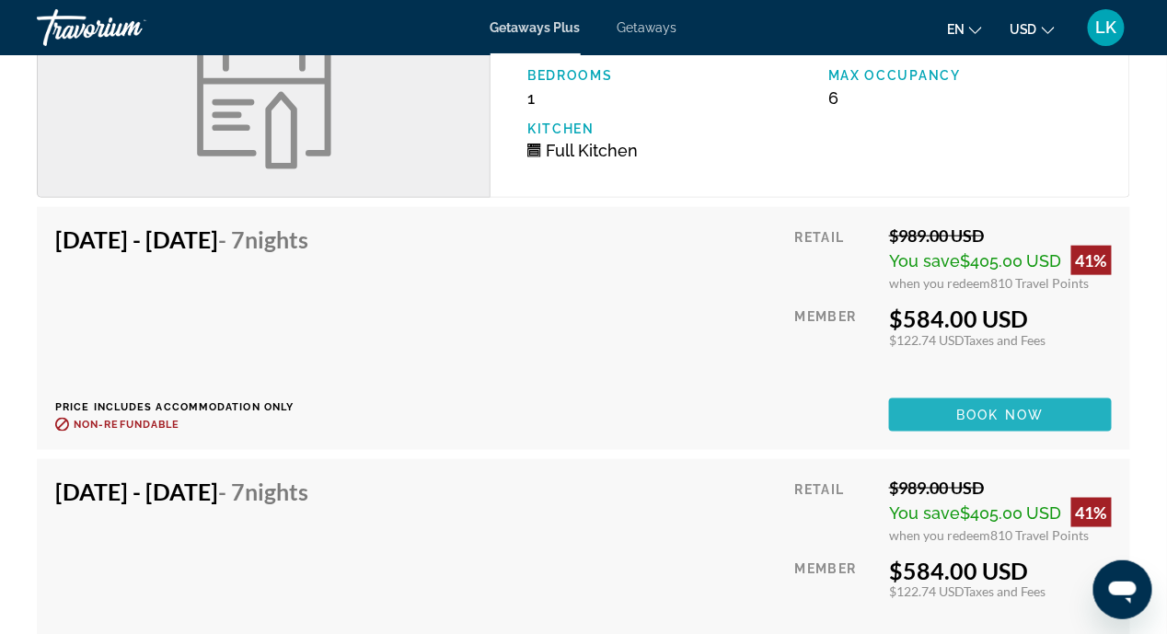
click at [974, 408] on span "Book now" at bounding box center [1000, 415] width 87 height 15
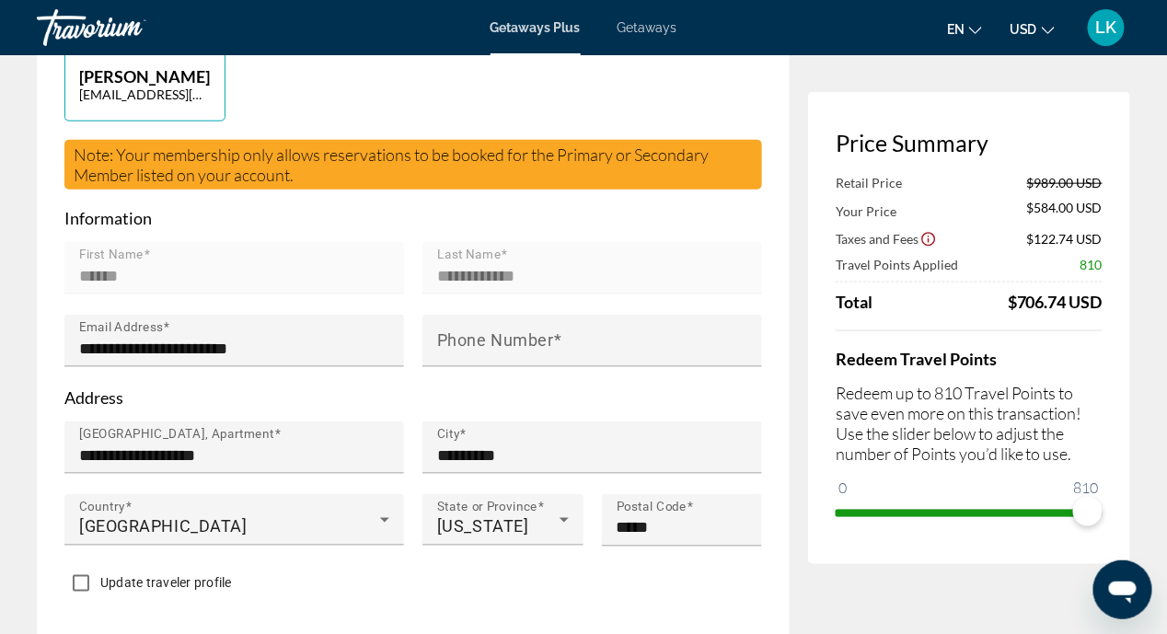
scroll to position [460, 0]
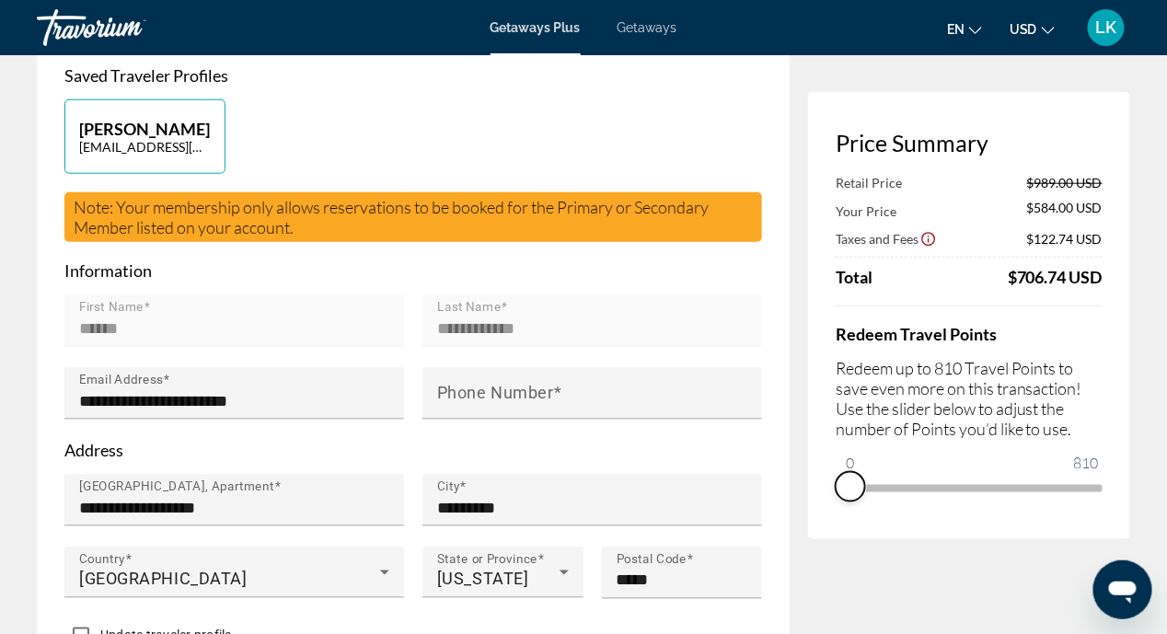
drag, startPoint x: 1087, startPoint y: 508, endPoint x: 821, endPoint y: 498, distance: 266.2
click at [821, 498] on div "Price Summary Retail Price $989.00 USD Your Price $584.00 USD Taxes and Fees $1…" at bounding box center [969, 315] width 322 height 447
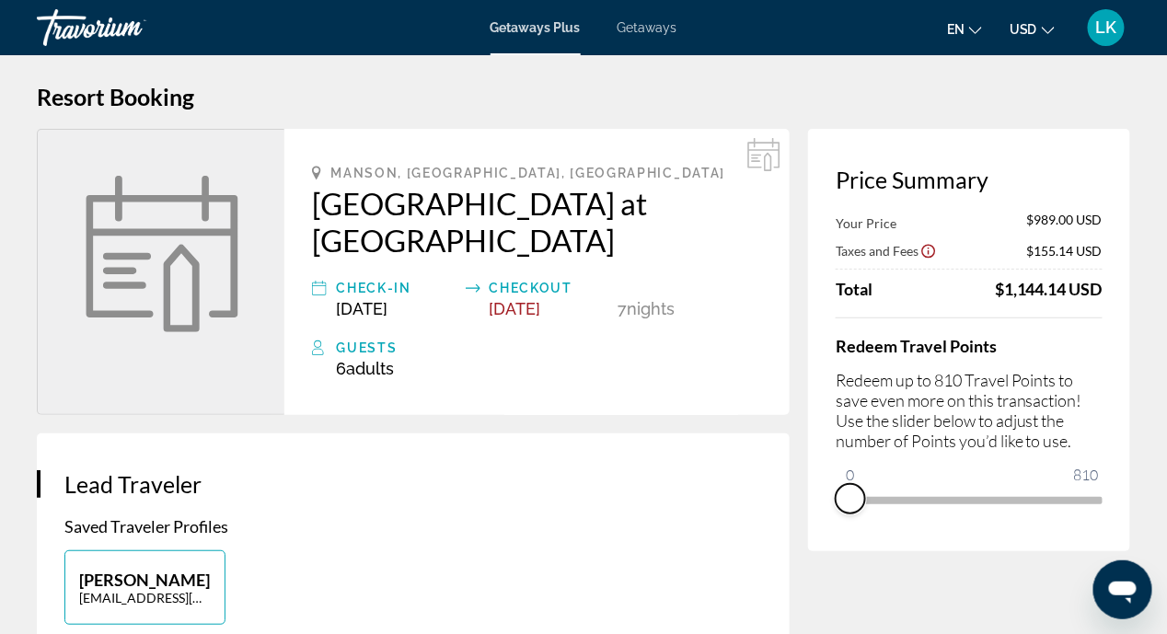
scroll to position [0, 0]
